Goal: Task Accomplishment & Management: Complete application form

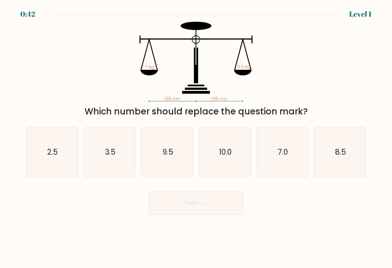
click at [118, 161] on icon "3.5" at bounding box center [109, 152] width 50 height 50
click at [196, 138] on input "b. 3.5" at bounding box center [196, 136] width 0 height 4
radio input "true"
click at [206, 212] on button "Next" at bounding box center [196, 203] width 94 height 23
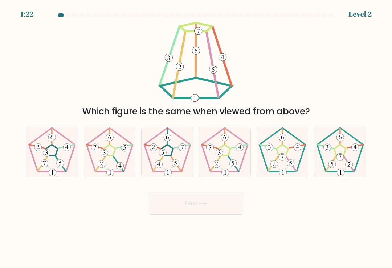
click at [279, 168] on icon at bounding box center [282, 152] width 50 height 50
click at [196, 138] on input "e." at bounding box center [196, 136] width 0 height 4
radio input "true"
click at [216, 203] on button "Next" at bounding box center [196, 203] width 94 height 23
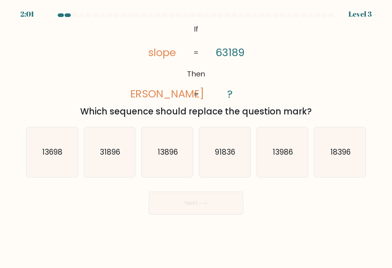
click at [227, 172] on icon "91836" at bounding box center [224, 152] width 50 height 50
click at [196, 138] on input "d. 91836" at bounding box center [196, 136] width 0 height 4
radio input "true"
click at [227, 208] on button "Next" at bounding box center [196, 203] width 94 height 23
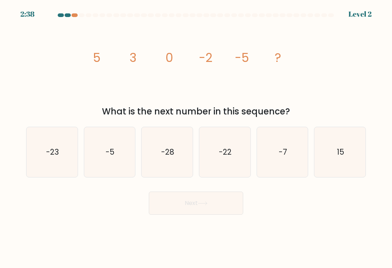
click at [285, 146] on icon "-7" at bounding box center [282, 152] width 50 height 50
click at [196, 138] on input "e. -7" at bounding box center [196, 136] width 0 height 4
radio input "true"
click at [226, 202] on button "Next" at bounding box center [196, 203] width 94 height 23
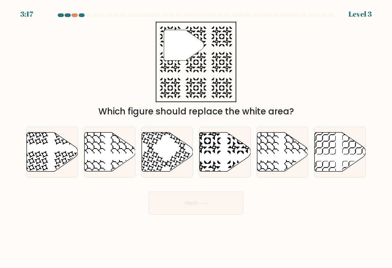
click at [231, 159] on icon at bounding box center [224, 152] width 51 height 39
click at [196, 138] on input "d." at bounding box center [196, 136] width 0 height 4
radio input "true"
click at [210, 206] on button "Next" at bounding box center [196, 203] width 94 height 23
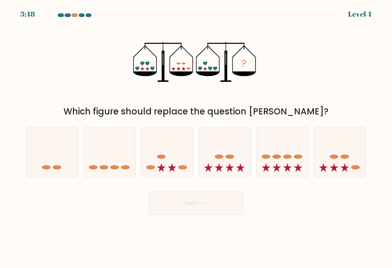
click at [333, 178] on div at bounding box center [340, 152] width 52 height 51
click at [196, 138] on input "f." at bounding box center [196, 136] width 0 height 4
radio input "true"
click at [218, 208] on button "Next" at bounding box center [196, 203] width 94 height 23
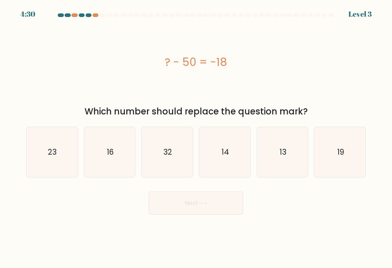
click at [330, 171] on icon "19" at bounding box center [340, 152] width 50 height 50
click at [196, 138] on input "f. 19" at bounding box center [196, 136] width 0 height 4
radio input "true"
click at [69, 161] on icon "23" at bounding box center [52, 152] width 50 height 50
click at [196, 138] on input "a. 23" at bounding box center [196, 136] width 0 height 4
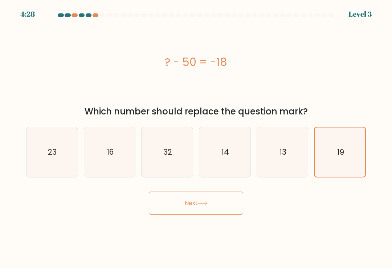
radio input "true"
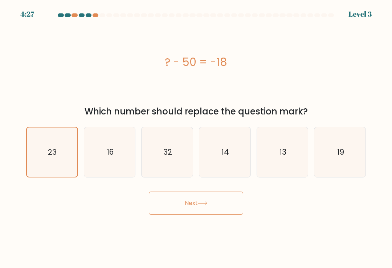
click at [170, 156] on text "32" at bounding box center [167, 152] width 9 height 11
click at [196, 138] on input "c. 32" at bounding box center [196, 136] width 0 height 4
radio input "true"
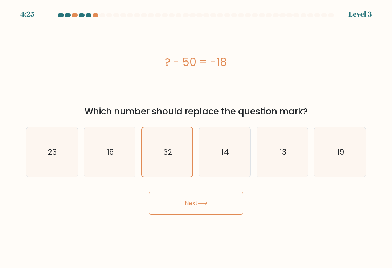
click at [215, 202] on button "Next" at bounding box center [196, 203] width 94 height 23
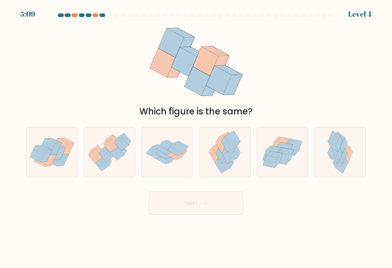
click at [68, 148] on icon at bounding box center [68, 149] width 12 height 12
click at [196, 138] on input "a." at bounding box center [196, 136] width 0 height 4
radio input "true"
click at [223, 201] on button "Next" at bounding box center [196, 203] width 94 height 23
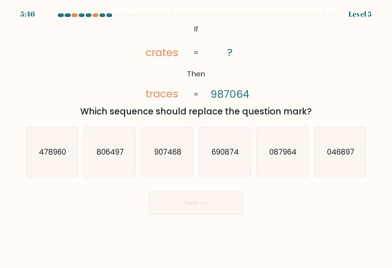
click at [229, 153] on text "690874" at bounding box center [224, 152] width 27 height 11
click at [196, 138] on input "d. 690874" at bounding box center [196, 136] width 0 height 4
radio input "true"
click at [123, 157] on text "806497" at bounding box center [109, 152] width 27 height 11
click at [196, 138] on input "b. 806497" at bounding box center [196, 136] width 0 height 4
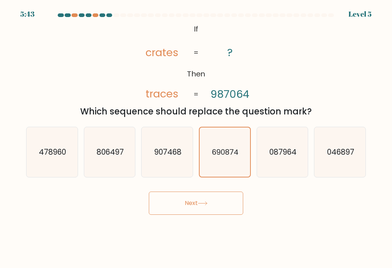
radio input "true"
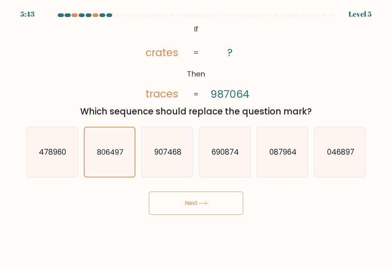
click at [208, 201] on button "Next" at bounding box center [196, 203] width 94 height 23
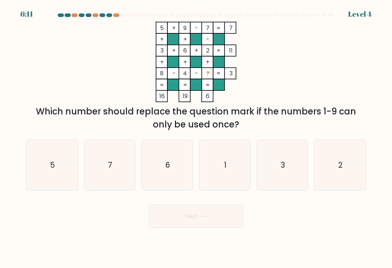
click at [344, 162] on icon "2" at bounding box center [340, 165] width 50 height 50
click at [196, 138] on input "f. 2" at bounding box center [196, 136] width 0 height 4
radio input "true"
click at [223, 212] on button "Next" at bounding box center [196, 216] width 94 height 23
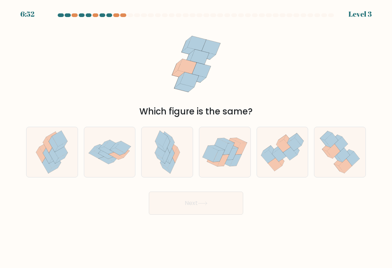
click at [127, 163] on icon at bounding box center [109, 153] width 51 height 36
click at [196, 138] on input "b." at bounding box center [196, 136] width 0 height 4
radio input "true"
click at [221, 209] on button "Next" at bounding box center [196, 203] width 94 height 23
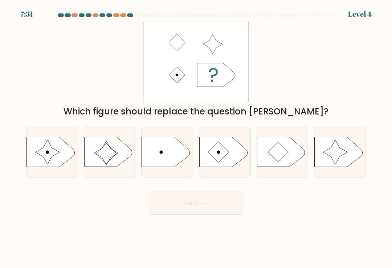
click at [334, 162] on icon at bounding box center [335, 152] width 25 height 25
click at [196, 138] on input "f." at bounding box center [196, 136] width 0 height 4
radio input "true"
click at [61, 159] on icon at bounding box center [50, 152] width 48 height 30
click at [196, 138] on input "a." at bounding box center [196, 136] width 0 height 4
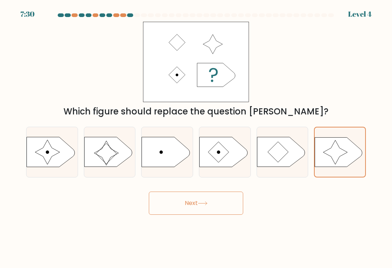
radio input "true"
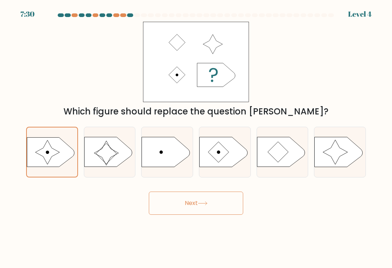
click at [207, 210] on button "Next" at bounding box center [196, 203] width 94 height 23
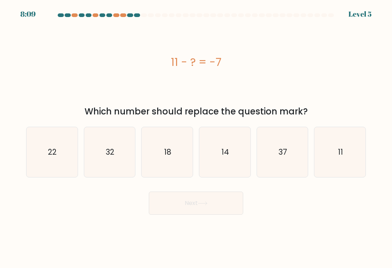
click at [58, 162] on icon "22" at bounding box center [52, 152] width 50 height 50
click at [196, 138] on input "a. 22" at bounding box center [196, 136] width 0 height 4
radio input "true"
click at [199, 208] on button "Next" at bounding box center [196, 203] width 94 height 23
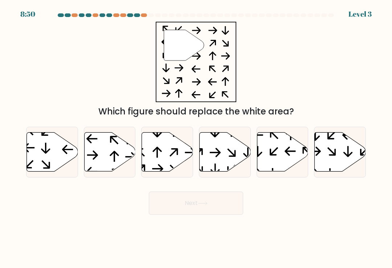
click at [57, 156] on icon at bounding box center [52, 152] width 51 height 39
click at [196, 138] on input "a." at bounding box center [196, 136] width 0 height 4
radio input "true"
click at [189, 207] on button "Next" at bounding box center [196, 203] width 94 height 23
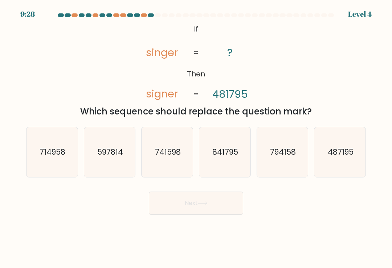
click at [347, 147] on icon "487195" at bounding box center [340, 152] width 50 height 50
click at [196, 138] on input "f. 487195" at bounding box center [196, 136] width 0 height 4
radio input "true"
click at [216, 197] on button "Next" at bounding box center [196, 203] width 94 height 23
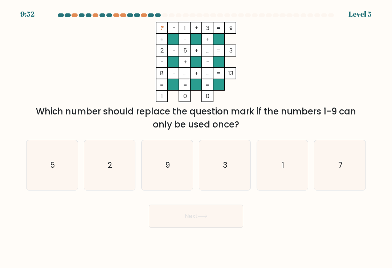
click at [53, 176] on icon "5" at bounding box center [52, 165] width 50 height 50
click at [196, 138] on input "a. 5" at bounding box center [196, 136] width 0 height 4
radio input "true"
click at [207, 218] on icon at bounding box center [203, 217] width 10 height 4
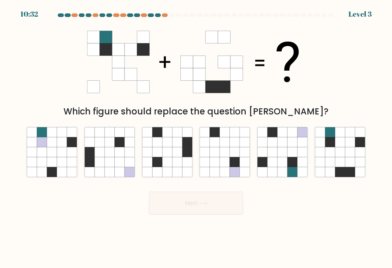
click at [340, 157] on icon at bounding box center [340, 152] width 10 height 10
click at [196, 138] on input "f." at bounding box center [196, 136] width 0 height 4
radio input "true"
click at [222, 197] on button "Next" at bounding box center [196, 203] width 94 height 23
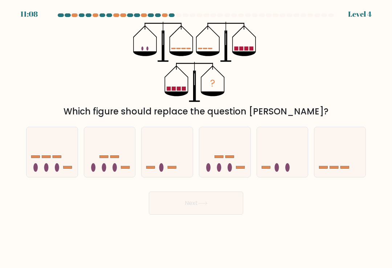
click at [345, 157] on icon at bounding box center [339, 152] width 51 height 42
click at [196, 138] on input "f." at bounding box center [196, 136] width 0 height 4
radio input "true"
click at [220, 203] on button "Next" at bounding box center [196, 203] width 94 height 23
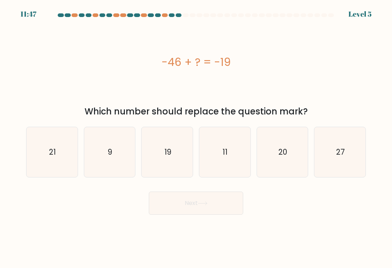
click at [49, 147] on icon "21" at bounding box center [52, 152] width 50 height 50
click at [196, 138] on input "a. 21" at bounding box center [196, 136] width 0 height 4
radio input "true"
click at [325, 166] on icon "27" at bounding box center [340, 152] width 50 height 50
click at [196, 138] on input "f. 27" at bounding box center [196, 136] width 0 height 4
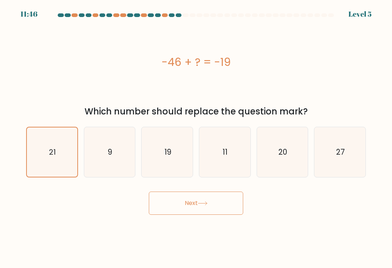
radio input "true"
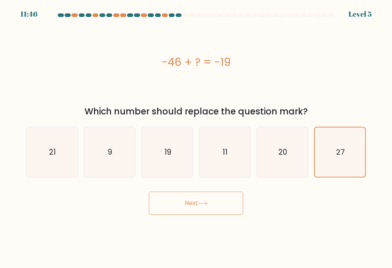
click at [217, 201] on button "Next" at bounding box center [196, 203] width 94 height 23
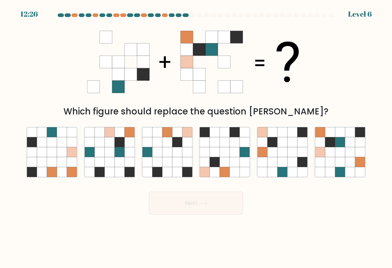
click at [346, 145] on icon at bounding box center [349, 142] width 10 height 10
click at [196, 138] on input "f." at bounding box center [196, 136] width 0 height 4
radio input "true"
click at [205, 201] on button "Next" at bounding box center [196, 203] width 94 height 23
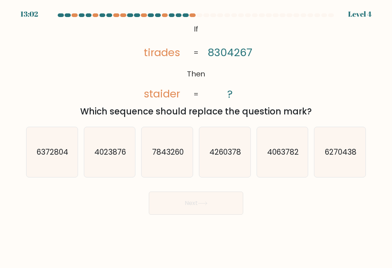
click at [59, 150] on icon "6372804" at bounding box center [52, 152] width 50 height 50
click at [196, 138] on input "a. 6372804" at bounding box center [196, 136] width 0 height 4
radio input "true"
click at [224, 212] on button "Next" at bounding box center [196, 203] width 94 height 23
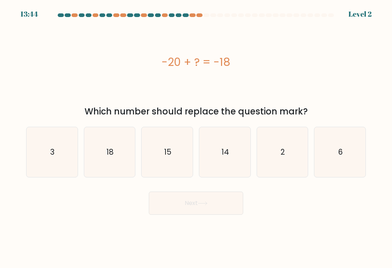
click at [289, 166] on icon "2" at bounding box center [282, 152] width 50 height 50
click at [196, 138] on input "e. 2" at bounding box center [196, 136] width 0 height 4
radio input "true"
click at [219, 201] on button "Next" at bounding box center [196, 203] width 94 height 23
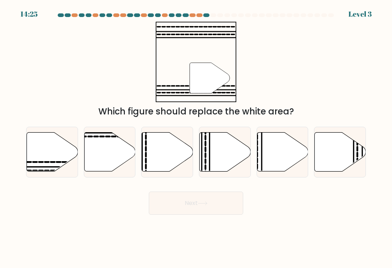
click at [57, 149] on icon at bounding box center [52, 152] width 51 height 39
click at [196, 138] on input "a." at bounding box center [196, 136] width 0 height 4
radio input "true"
click at [213, 212] on button "Next" at bounding box center [196, 203] width 94 height 23
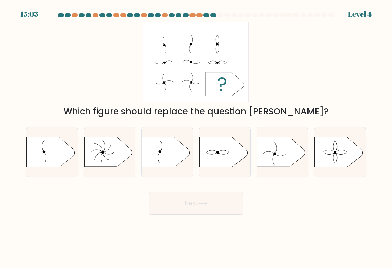
click at [336, 164] on icon at bounding box center [336, 158] width 2 height 12
click at [196, 138] on input "f." at bounding box center [196, 136] width 0 height 4
radio input "true"
click at [222, 204] on button "Next" at bounding box center [196, 203] width 94 height 23
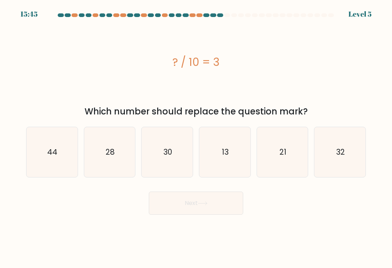
click at [228, 157] on text "13" at bounding box center [225, 152] width 7 height 11
click at [196, 138] on input "d. 13" at bounding box center [196, 136] width 0 height 4
radio input "true"
click at [219, 199] on button "Next" at bounding box center [196, 203] width 94 height 23
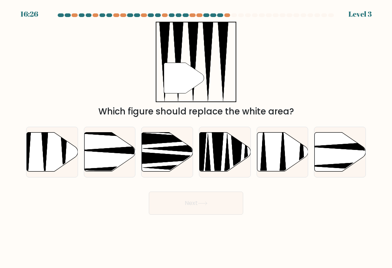
click at [51, 152] on icon at bounding box center [52, 152] width 51 height 39
click at [196, 138] on input "a." at bounding box center [196, 136] width 0 height 4
radio input "true"
click at [200, 210] on button "Next" at bounding box center [196, 203] width 94 height 23
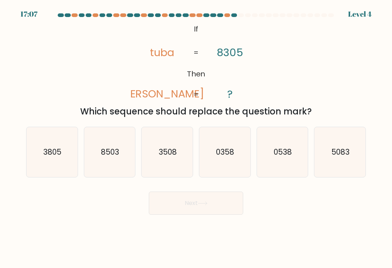
click at [120, 162] on icon "8503" at bounding box center [109, 152] width 50 height 50
click at [196, 138] on input "b. 8503" at bounding box center [196, 136] width 0 height 4
radio input "true"
click at [214, 204] on button "Next" at bounding box center [196, 203] width 94 height 23
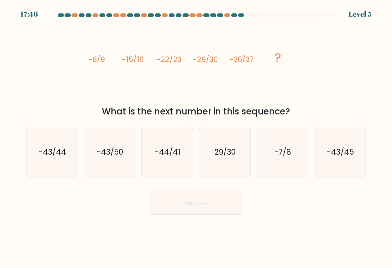
click at [235, 143] on icon "29/30" at bounding box center [224, 152] width 50 height 50
click at [196, 138] on input "d. 29/30" at bounding box center [196, 136] width 0 height 4
radio input "true"
click at [230, 199] on button "Next" at bounding box center [196, 203] width 94 height 23
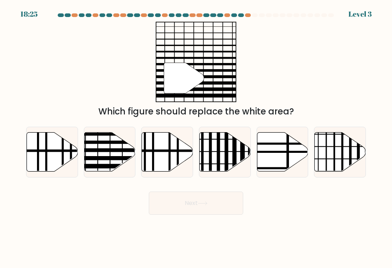
click at [114, 158] on line at bounding box center [125, 158] width 103 height 0
click at [196, 138] on input "b." at bounding box center [196, 136] width 0 height 4
radio input "true"
click at [207, 202] on button "Next" at bounding box center [196, 203] width 94 height 23
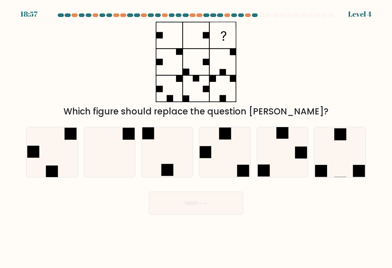
click at [347, 156] on icon at bounding box center [340, 152] width 50 height 50
click at [196, 138] on input "f." at bounding box center [196, 136] width 0 height 4
radio input "true"
click at [223, 201] on button "Next" at bounding box center [196, 203] width 94 height 23
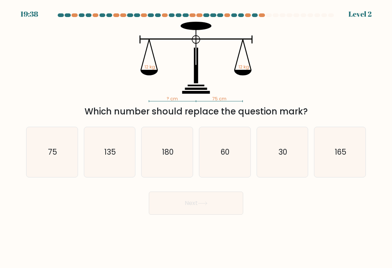
click at [65, 159] on icon "75" at bounding box center [52, 152] width 50 height 50
click at [196, 138] on input "a. 75" at bounding box center [196, 136] width 0 height 4
radio input "true"
click at [204, 206] on icon at bounding box center [203, 204] width 10 height 4
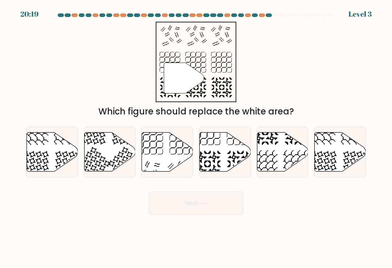
click at [233, 165] on icon at bounding box center [240, 164] width 26 height 26
click at [196, 138] on input "d." at bounding box center [196, 136] width 0 height 4
radio input "true"
click at [225, 204] on button "Next" at bounding box center [196, 203] width 94 height 23
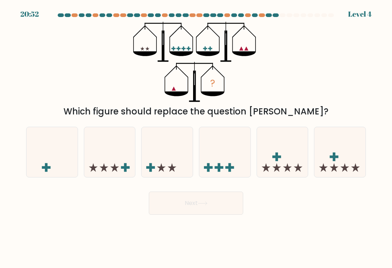
click at [294, 141] on icon at bounding box center [282, 152] width 51 height 42
click at [196, 138] on input "e." at bounding box center [196, 136] width 0 height 4
radio input "true"
click at [221, 205] on button "Next" at bounding box center [196, 203] width 94 height 23
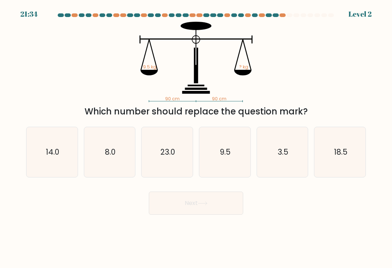
click at [228, 157] on text "9.5" at bounding box center [225, 152] width 11 height 11
click at [196, 138] on input "d. 9.5" at bounding box center [196, 136] width 0 height 4
radio input "true"
click at [216, 207] on button "Next" at bounding box center [196, 203] width 94 height 23
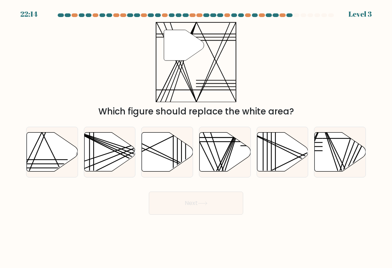
click at [226, 157] on icon at bounding box center [224, 152] width 51 height 39
click at [196, 138] on input "d." at bounding box center [196, 136] width 0 height 4
radio input "true"
click at [219, 203] on button "Next" at bounding box center [196, 203] width 94 height 23
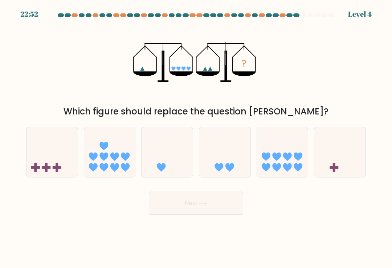
click at [290, 146] on icon at bounding box center [282, 152] width 51 height 42
click at [196, 138] on input "e." at bounding box center [196, 136] width 0 height 4
radio input "true"
click at [220, 204] on button "Next" at bounding box center [196, 203] width 94 height 23
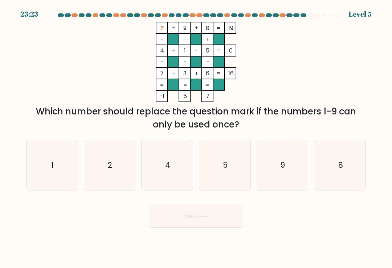
click at [49, 173] on icon "1" at bounding box center [52, 165] width 50 height 50
click at [196, 138] on input "a. 1" at bounding box center [196, 136] width 0 height 4
radio input "true"
click at [184, 214] on button "Next" at bounding box center [196, 216] width 94 height 23
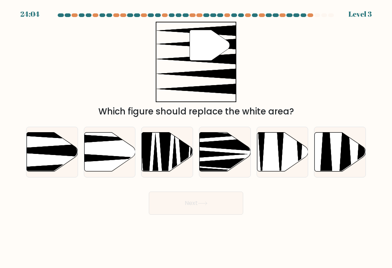
click at [61, 157] on icon at bounding box center [35, 150] width 102 height 13
click at [196, 138] on input "a." at bounding box center [196, 136] width 0 height 4
radio input "true"
click at [211, 212] on button "Next" at bounding box center [196, 203] width 94 height 23
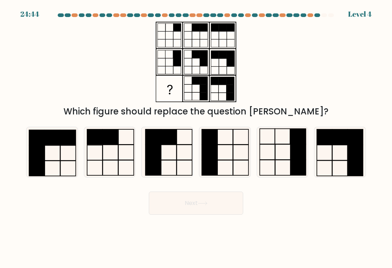
click at [337, 150] on icon at bounding box center [340, 152] width 50 height 50
click at [196, 138] on input "f." at bounding box center [196, 136] width 0 height 4
radio input "true"
click at [284, 162] on icon at bounding box center [282, 152] width 50 height 50
click at [196, 138] on input "e." at bounding box center [196, 136] width 0 height 4
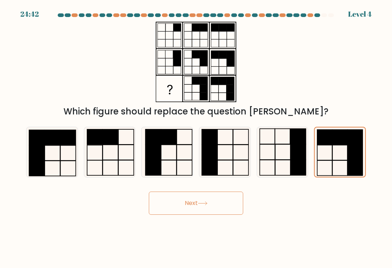
radio input "true"
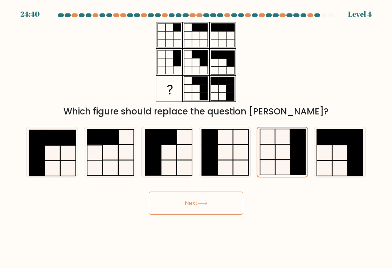
click at [219, 203] on button "Next" at bounding box center [196, 203] width 94 height 23
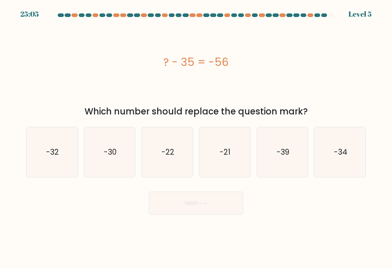
click at [287, 148] on icon "-39" at bounding box center [282, 152] width 50 height 50
click at [196, 138] on input "e. -39" at bounding box center [196, 136] width 0 height 4
radio input "true"
click at [217, 197] on button "Next" at bounding box center [196, 203] width 94 height 23
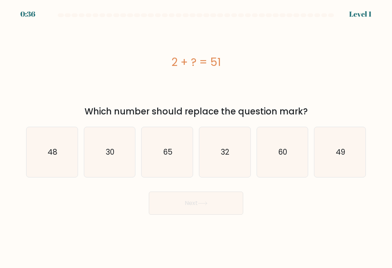
click at [275, 153] on icon "49" at bounding box center [340, 152] width 50 height 50
click at [196, 138] on input "f. 49" at bounding box center [196, 136] width 0 height 4
radio input "true"
click at [224, 197] on button "Next" at bounding box center [196, 203] width 94 height 23
click at [211, 202] on button "Next" at bounding box center [196, 203] width 94 height 23
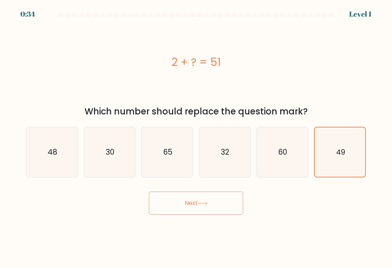
click at [208, 203] on button "Next" at bounding box center [196, 203] width 94 height 23
click at [207, 203] on button "Next" at bounding box center [196, 203] width 94 height 23
click at [198, 205] on button "Next" at bounding box center [196, 203] width 94 height 23
click at [190, 203] on button "Next" at bounding box center [196, 203] width 94 height 23
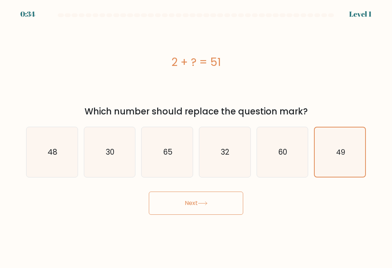
click at [190, 203] on button "Next" at bounding box center [196, 203] width 94 height 23
click at [187, 203] on button "Next" at bounding box center [196, 203] width 94 height 23
click at [185, 204] on button "Next" at bounding box center [196, 203] width 94 height 23
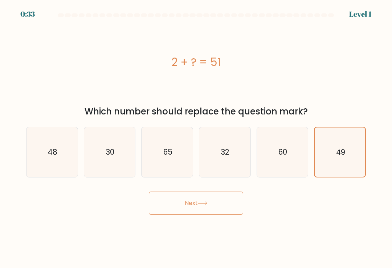
click at [188, 205] on button "Next" at bounding box center [196, 203] width 94 height 23
click at [187, 205] on button "Next" at bounding box center [196, 203] width 94 height 23
click at [186, 205] on button "Next" at bounding box center [196, 203] width 94 height 23
click at [185, 205] on button "Next" at bounding box center [196, 203] width 94 height 23
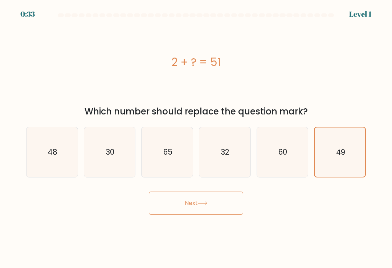
click at [185, 205] on button "Next" at bounding box center [196, 203] width 94 height 23
click at [188, 204] on button "Next" at bounding box center [196, 203] width 94 height 23
click at [191, 207] on button "Next" at bounding box center [196, 203] width 94 height 23
click at [216, 207] on button "Next" at bounding box center [196, 203] width 94 height 23
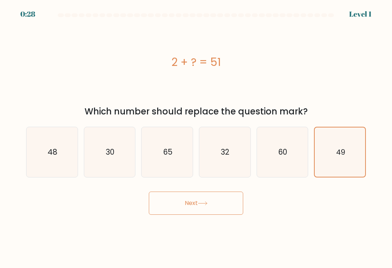
click at [216, 206] on button "Next" at bounding box center [196, 203] width 94 height 23
click at [210, 208] on button "Next" at bounding box center [196, 203] width 94 height 23
click at [210, 207] on button "Next" at bounding box center [196, 203] width 94 height 23
click at [198, 213] on button "Next" at bounding box center [196, 203] width 94 height 23
click at [198, 212] on button "Next" at bounding box center [196, 203] width 94 height 23
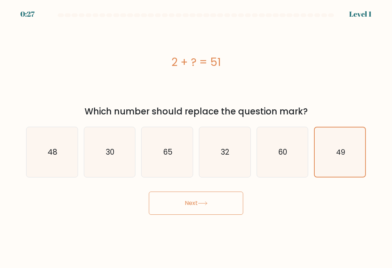
click at [196, 211] on button "Next" at bounding box center [196, 203] width 94 height 23
click at [196, 210] on button "Next" at bounding box center [196, 203] width 94 height 23
click at [195, 210] on button "Next" at bounding box center [196, 203] width 94 height 23
click at [194, 209] on button "Next" at bounding box center [196, 203] width 94 height 23
click at [193, 209] on button "Next" at bounding box center [196, 203] width 94 height 23
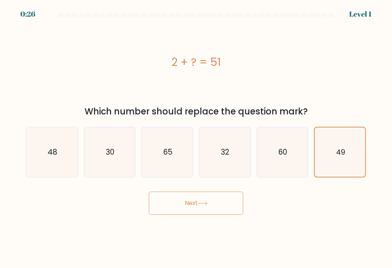
click at [192, 209] on button "Next" at bounding box center [196, 203] width 94 height 23
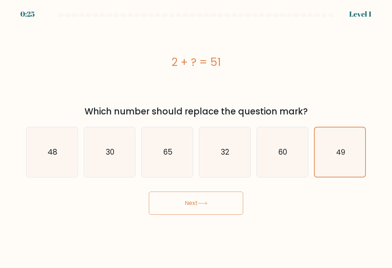
click at [191, 208] on button "Next" at bounding box center [196, 203] width 94 height 23
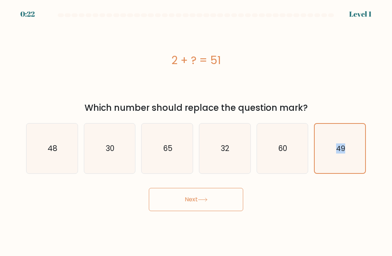
click at [222, 210] on button "Next" at bounding box center [196, 199] width 94 height 23
